Goal: Task Accomplishment & Management: Use online tool/utility

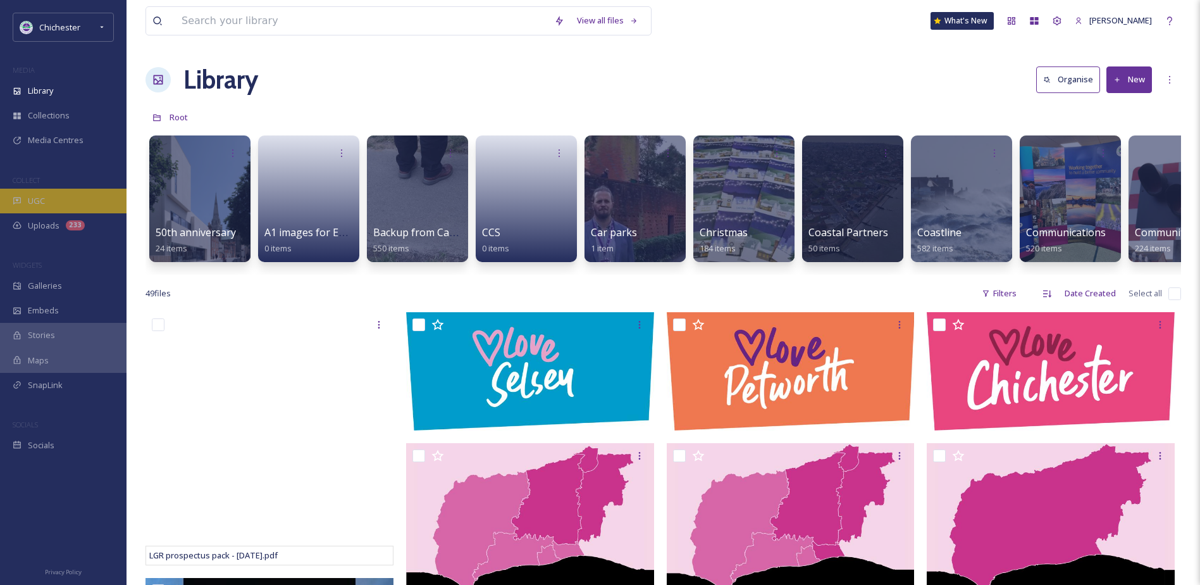
click at [99, 207] on div "UGC" at bounding box center [63, 201] width 127 height 25
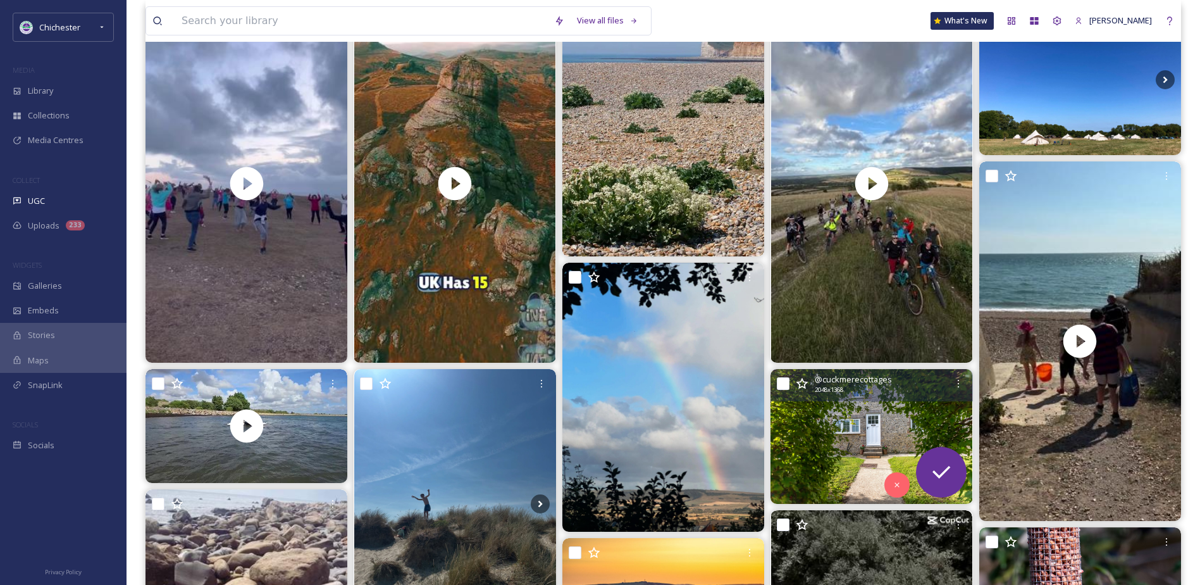
scroll to position [316, 0]
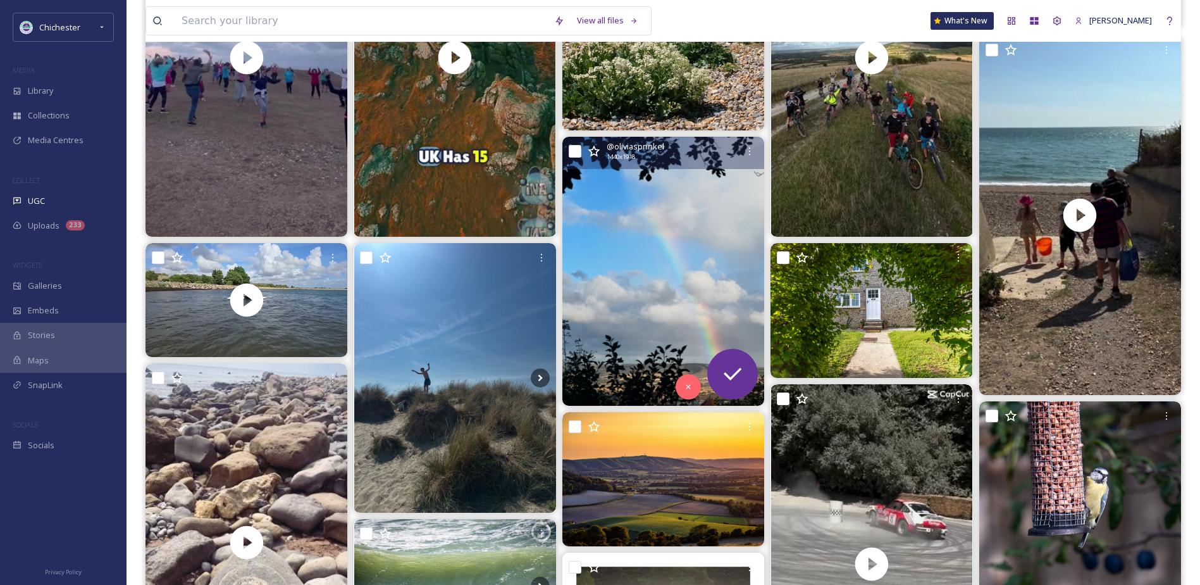
click at [622, 260] on img at bounding box center [664, 271] width 202 height 269
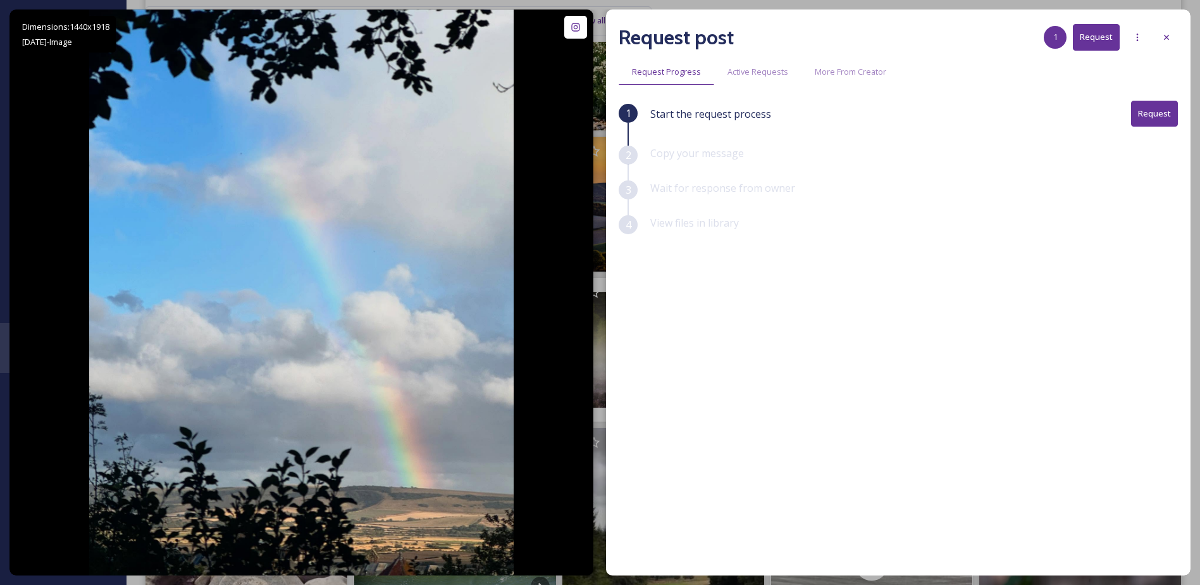
click at [1182, 37] on div "Request post 1 Request Request Progress Active Requests More From Creator 1 Sta…" at bounding box center [898, 292] width 585 height 566
click at [1182, 40] on div "Request post 1 Request Request Progress Active Requests More From Creator 1 Sta…" at bounding box center [898, 292] width 585 height 566
click at [1163, 32] on icon at bounding box center [1167, 37] width 10 height 10
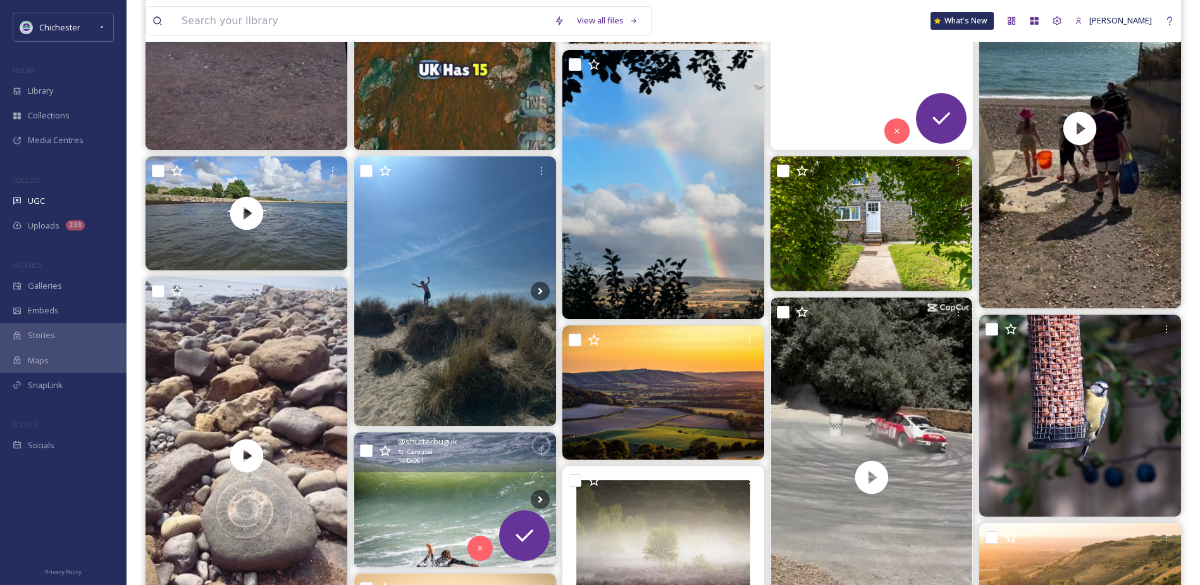
scroll to position [633, 0]
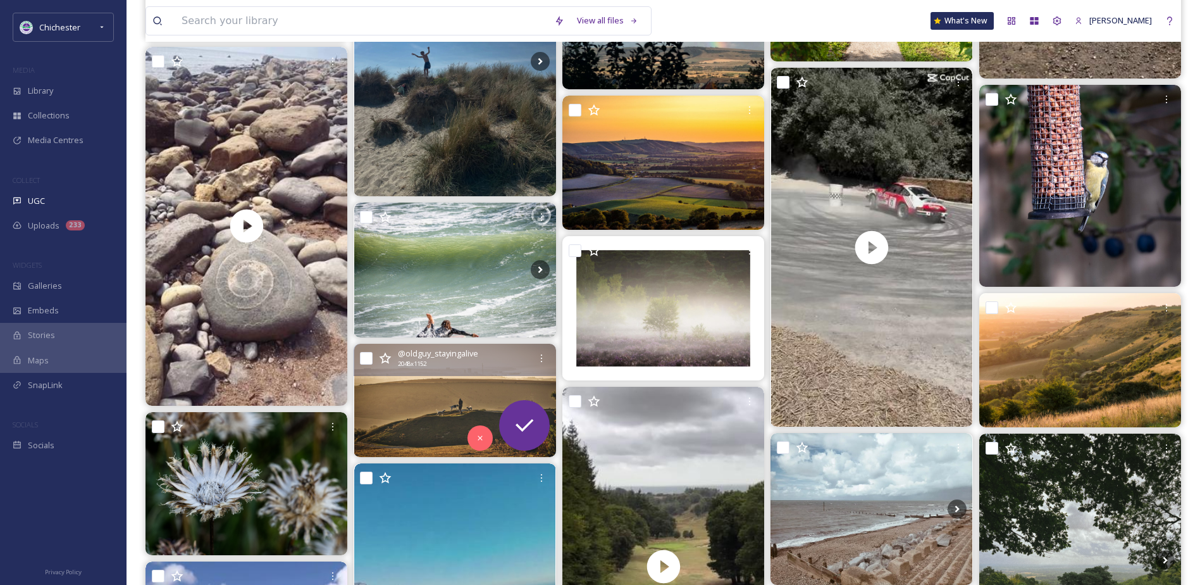
click at [362, 413] on img at bounding box center [455, 400] width 202 height 113
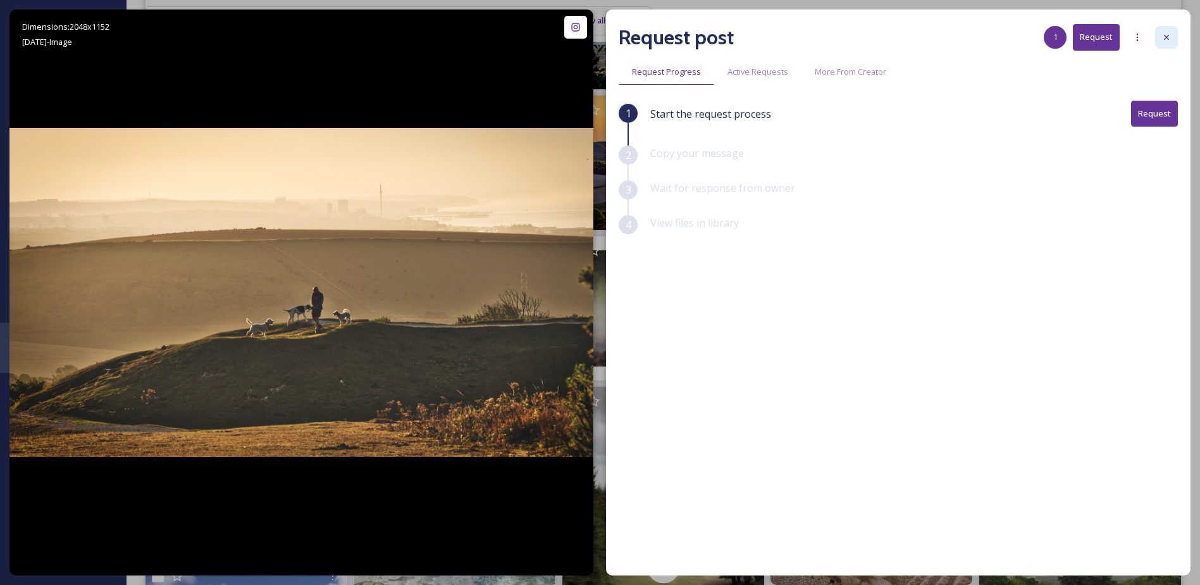
click at [1166, 39] on icon at bounding box center [1166, 37] width 5 height 5
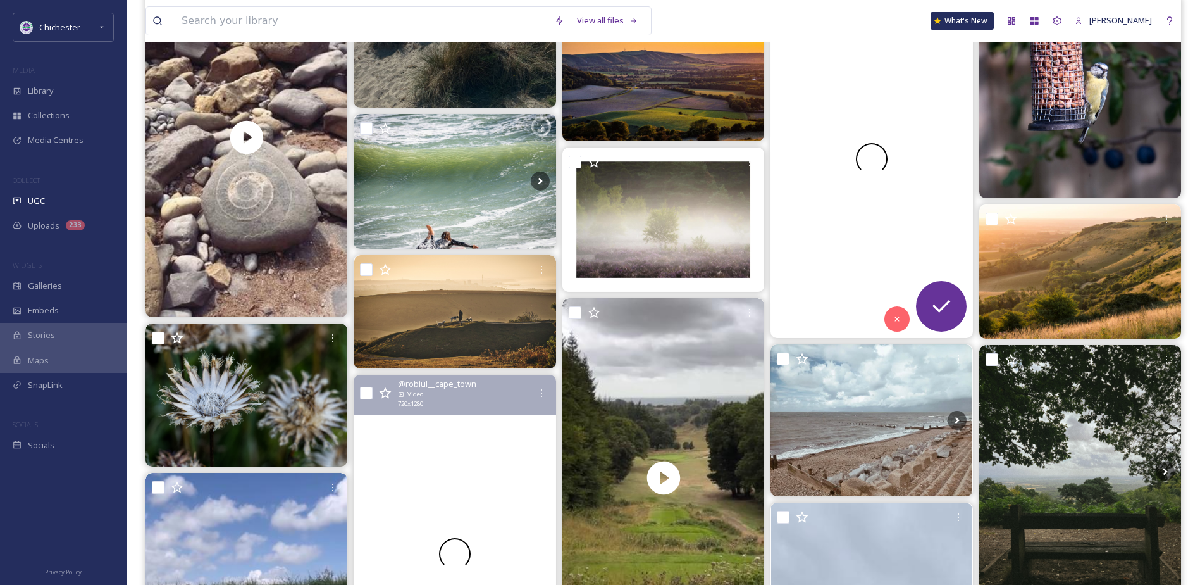
scroll to position [886, 0]
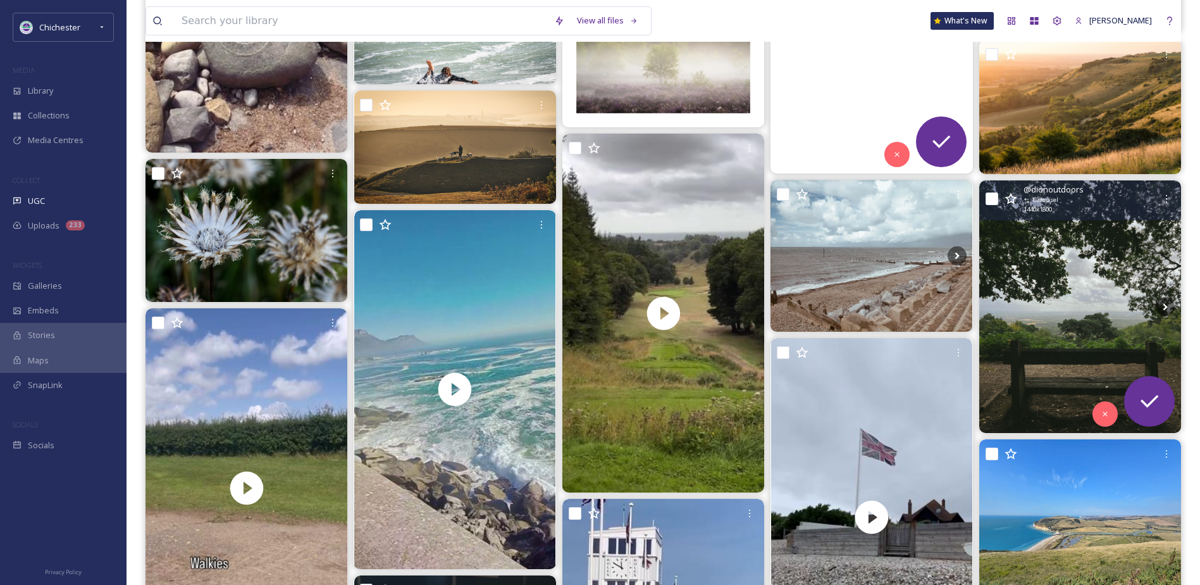
click at [1039, 322] on img at bounding box center [1081, 306] width 202 height 253
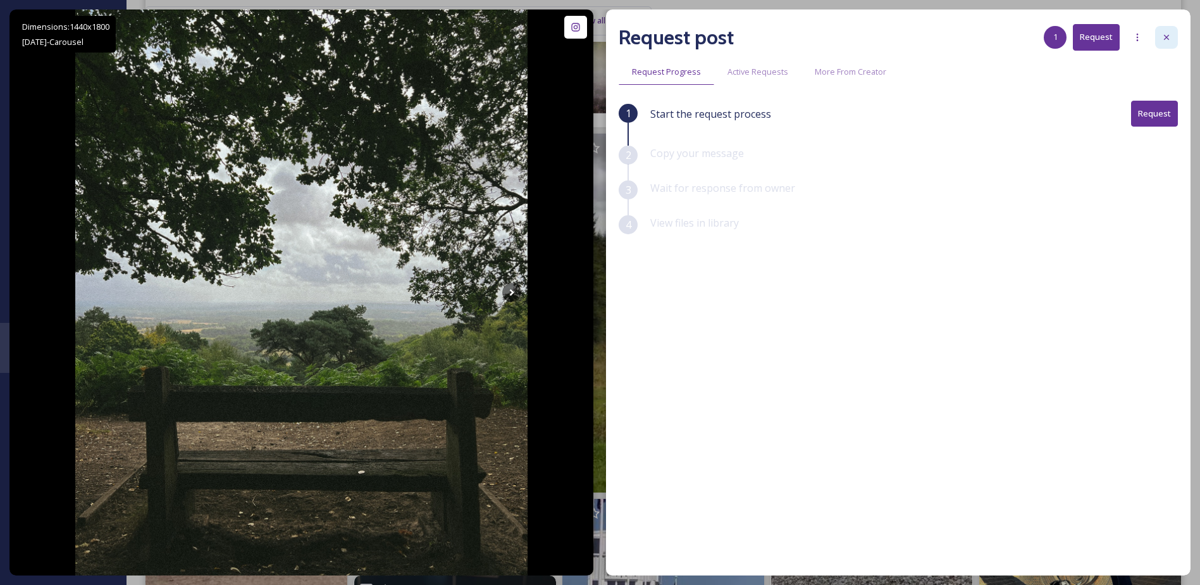
click at [1170, 33] on icon at bounding box center [1167, 37] width 10 height 10
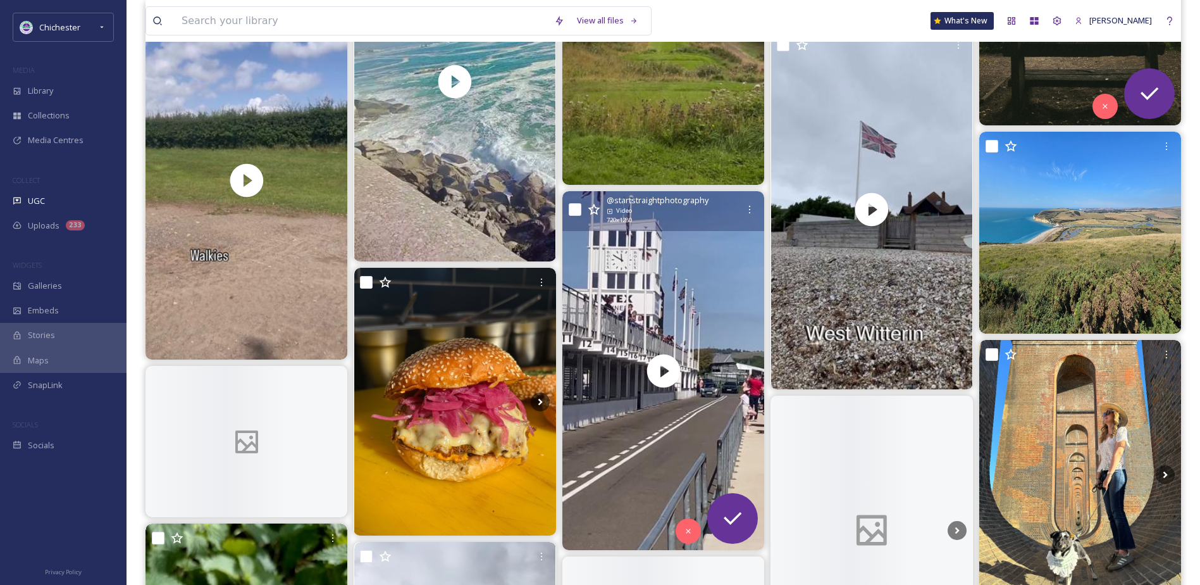
scroll to position [1202, 0]
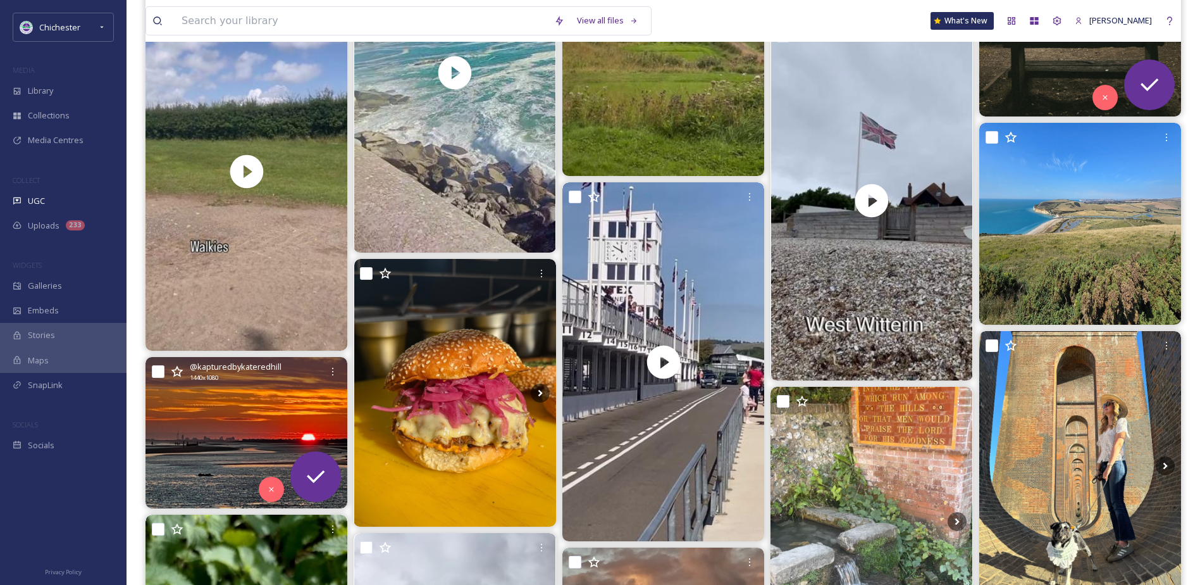
click at [187, 423] on img at bounding box center [247, 432] width 202 height 151
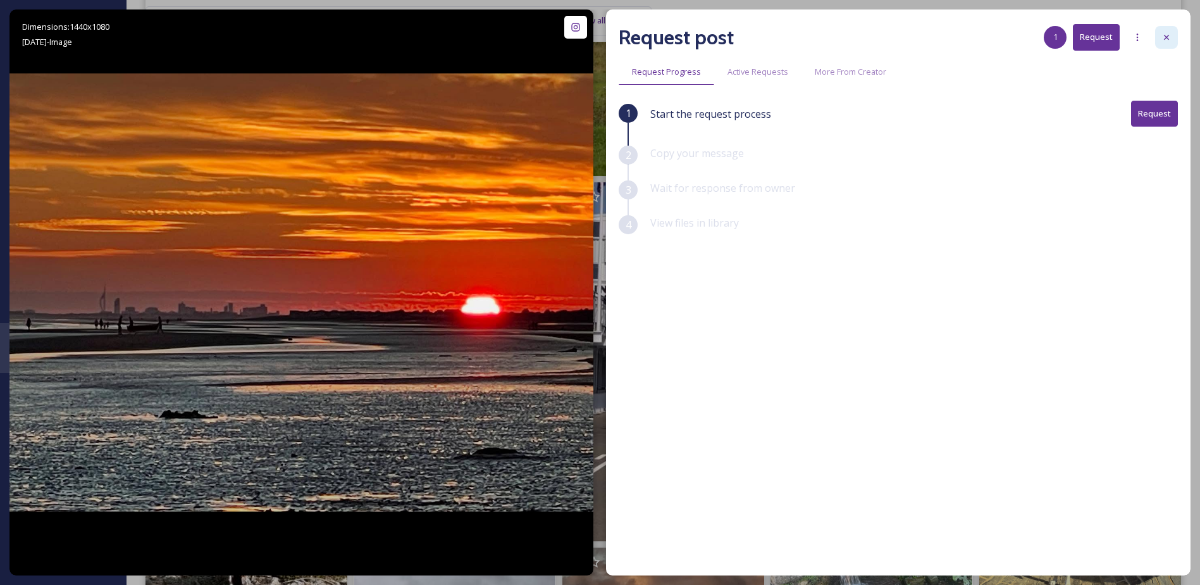
click at [1175, 36] on div at bounding box center [1167, 37] width 23 height 23
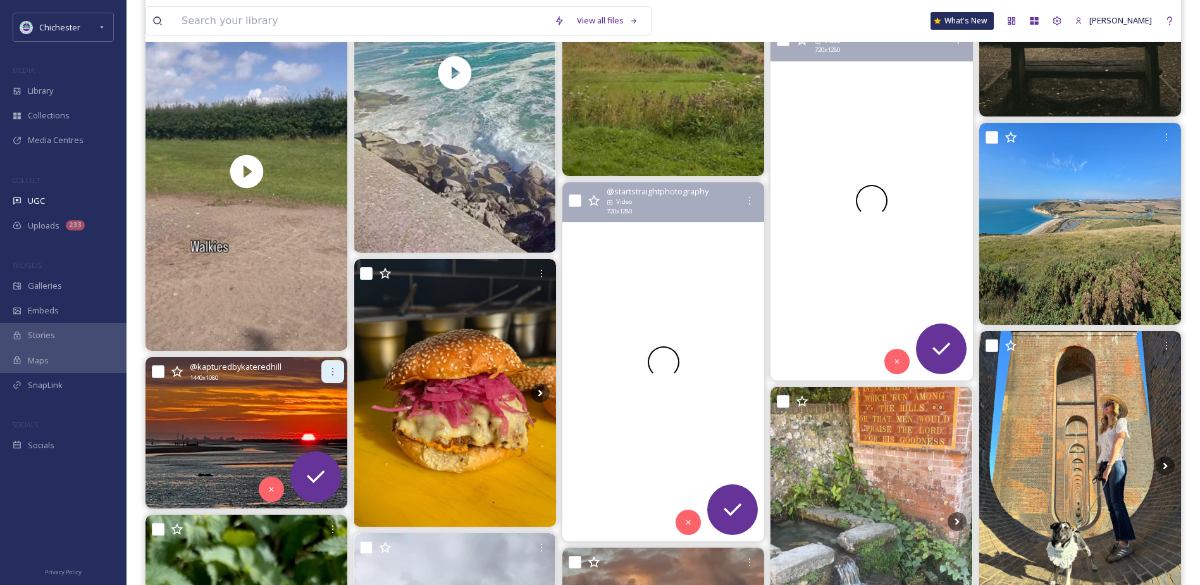
click at [333, 373] on icon at bounding box center [333, 371] width 10 height 10
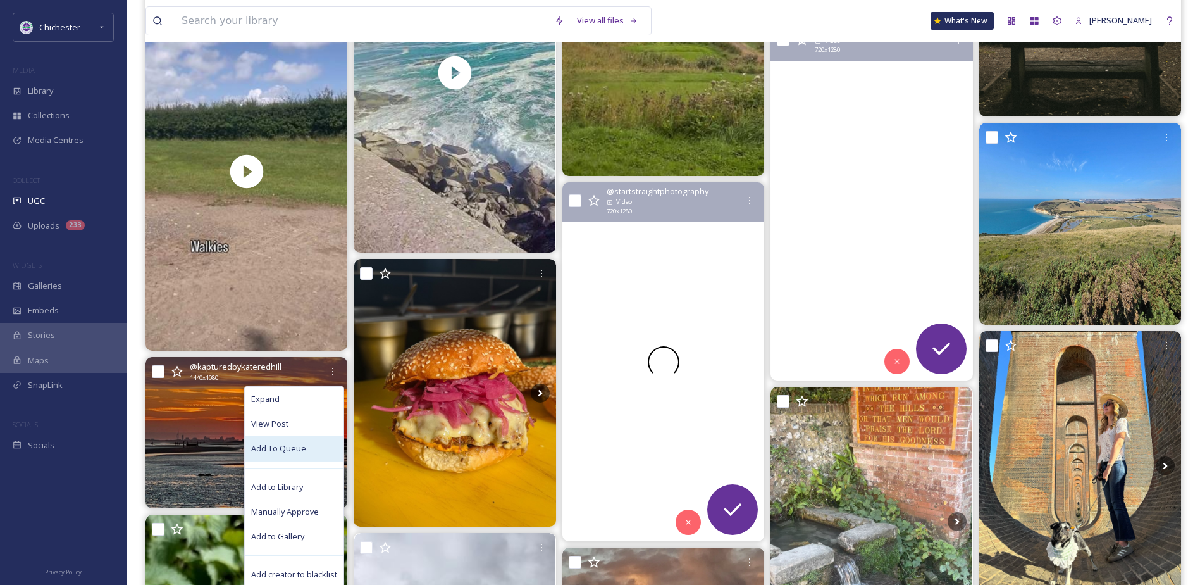
click at [284, 455] on div "Add To Queue" at bounding box center [294, 448] width 99 height 25
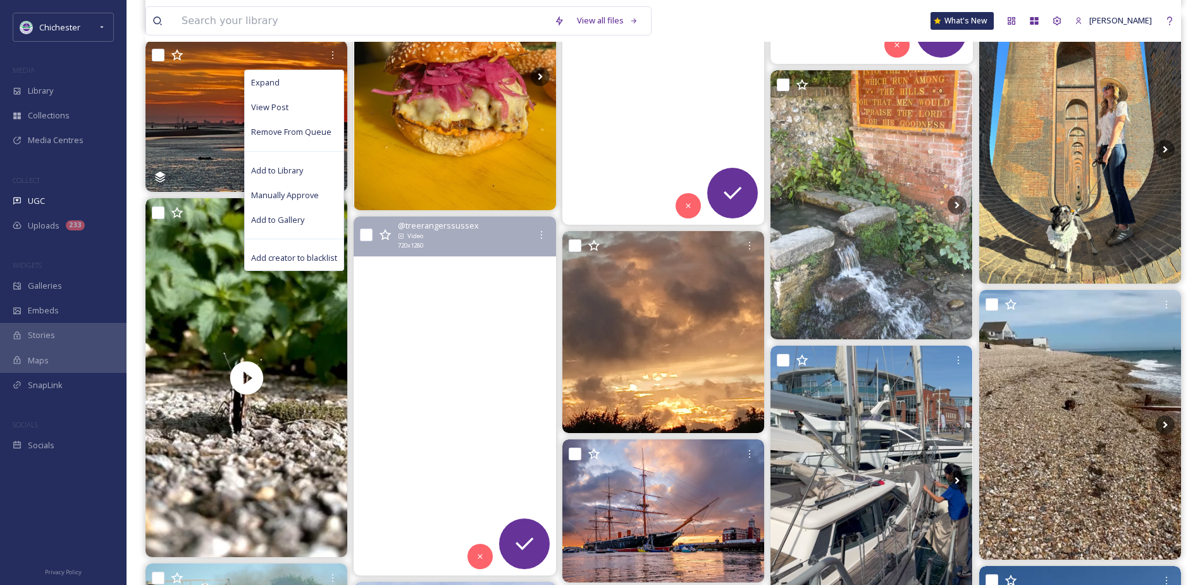
scroll to position [1772, 0]
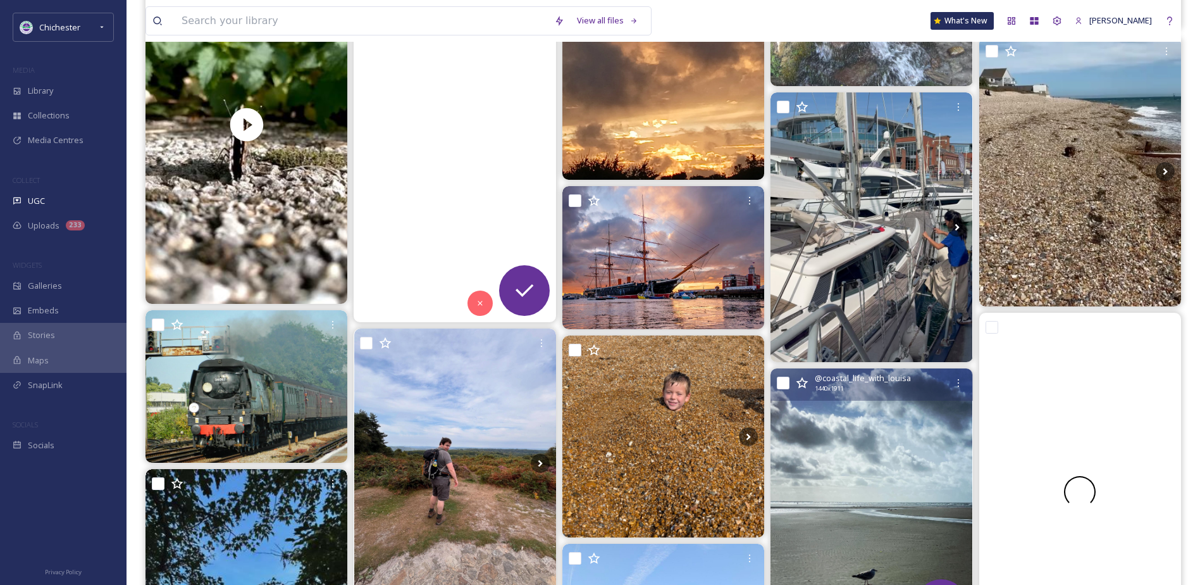
click at [886, 482] on img at bounding box center [872, 502] width 202 height 268
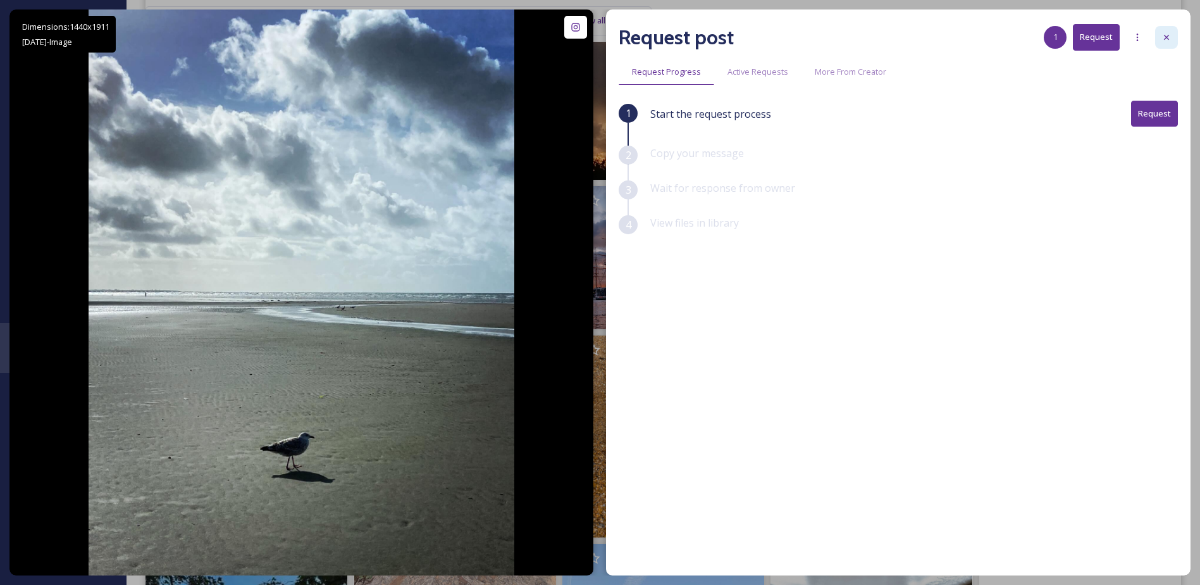
click at [1158, 32] on div at bounding box center [1167, 37] width 23 height 23
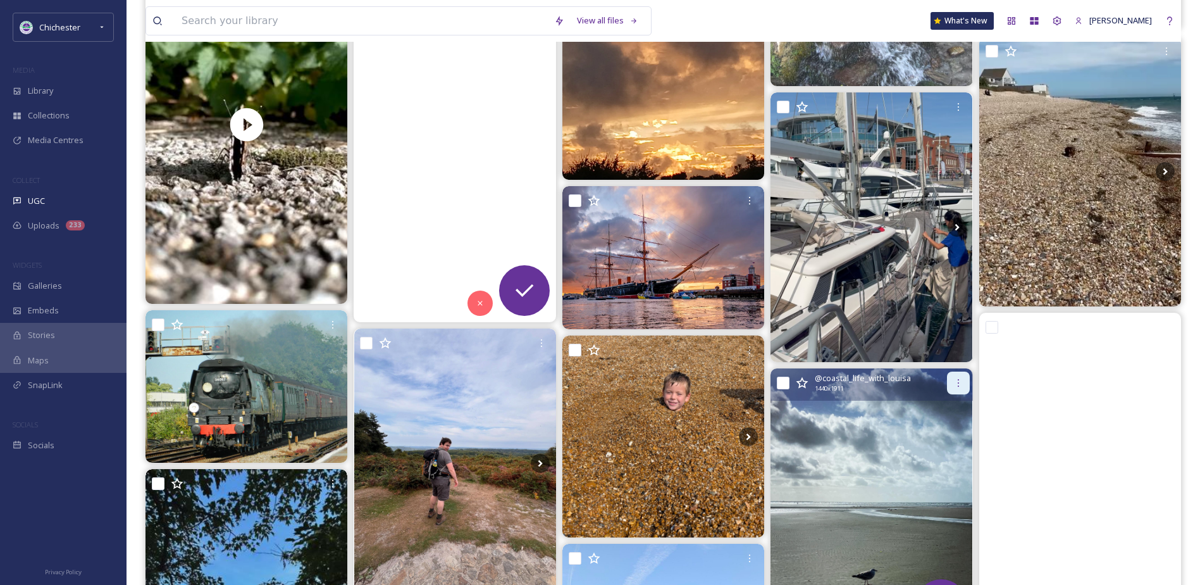
click at [954, 388] on div at bounding box center [958, 382] width 23 height 23
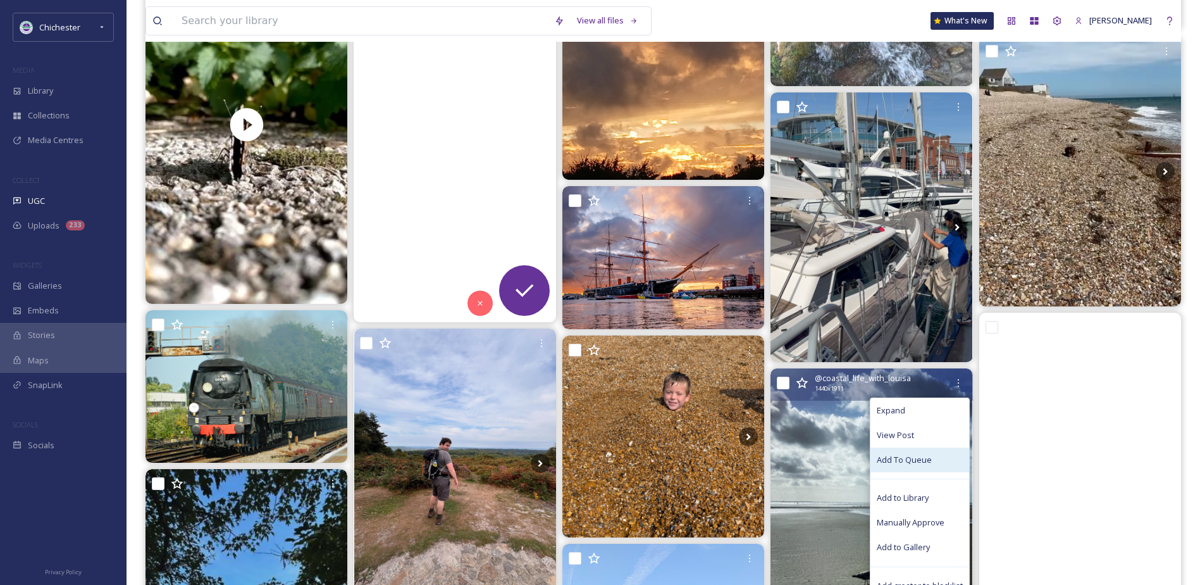
click at [909, 459] on span "Add To Queue" at bounding box center [904, 460] width 55 height 12
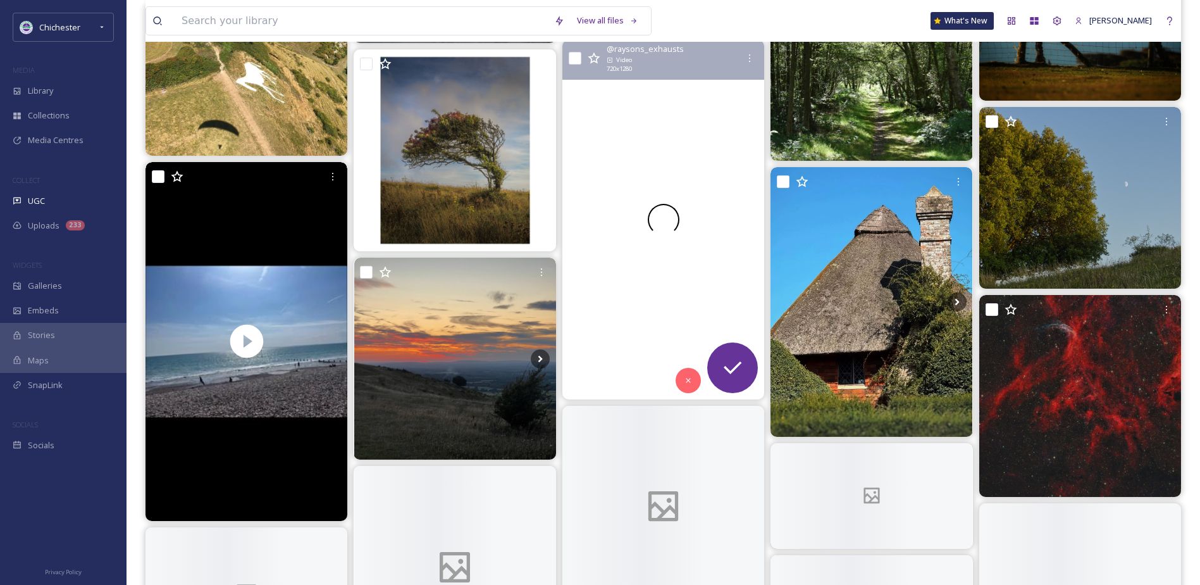
scroll to position [2974, 0]
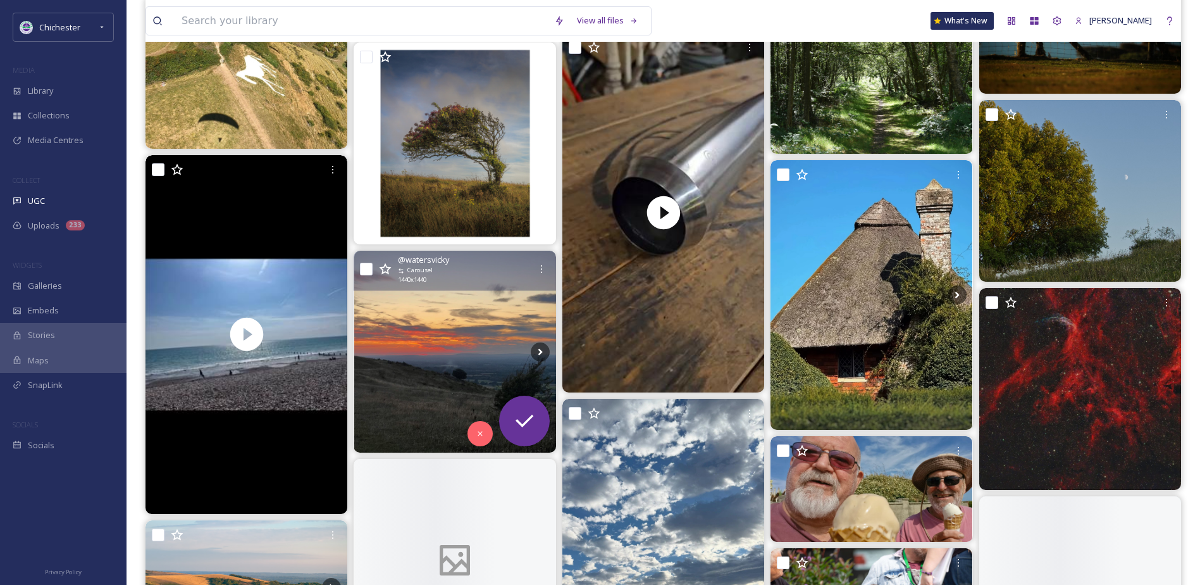
click at [453, 324] on img at bounding box center [455, 352] width 202 height 202
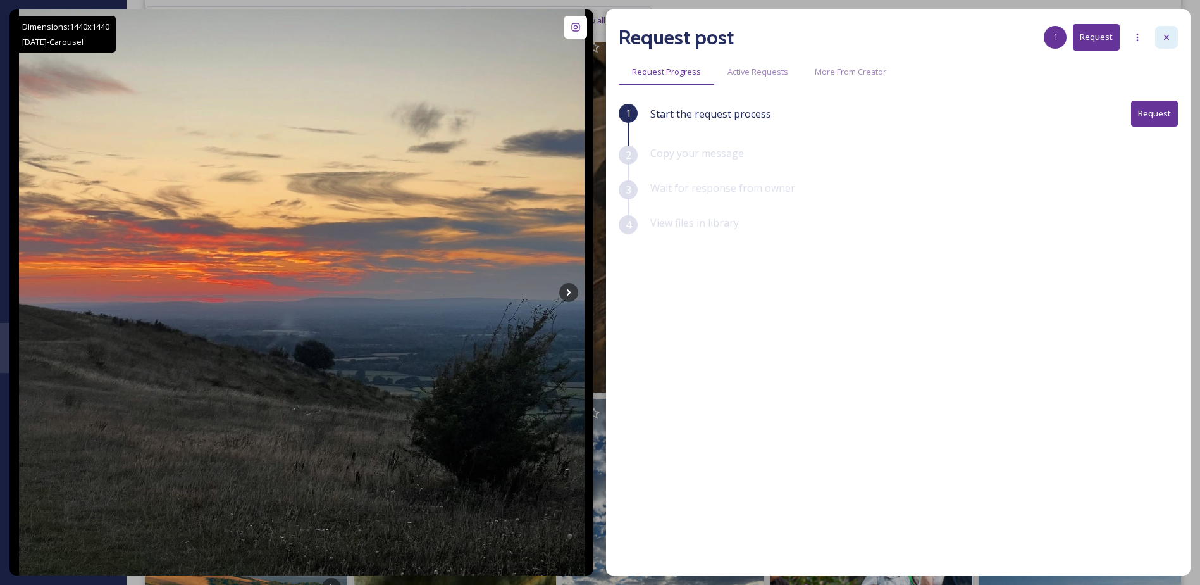
click at [1169, 37] on icon at bounding box center [1167, 37] width 10 height 10
